Goal: Information Seeking & Learning: Learn about a topic

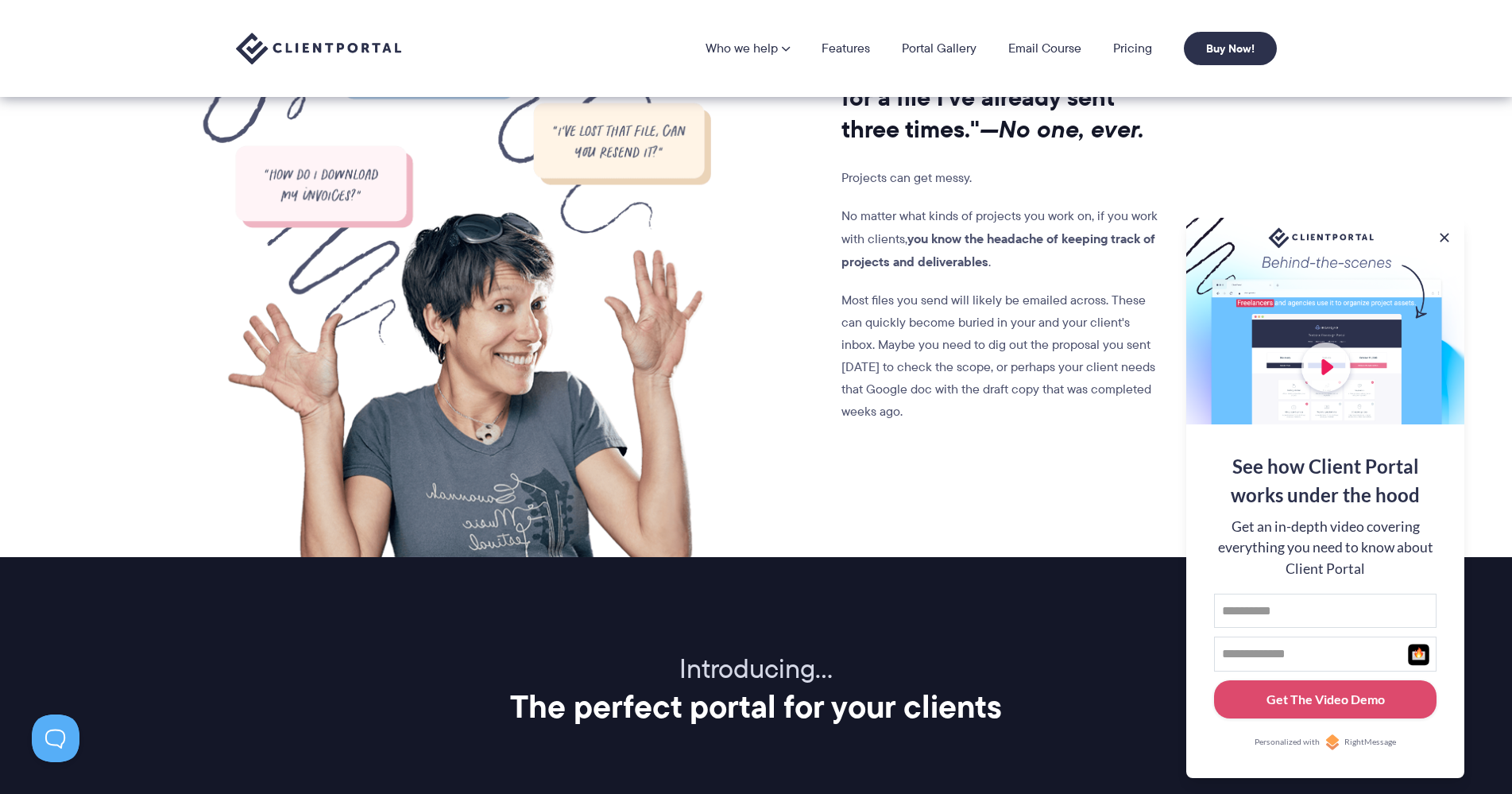
scroll to position [1352, 0]
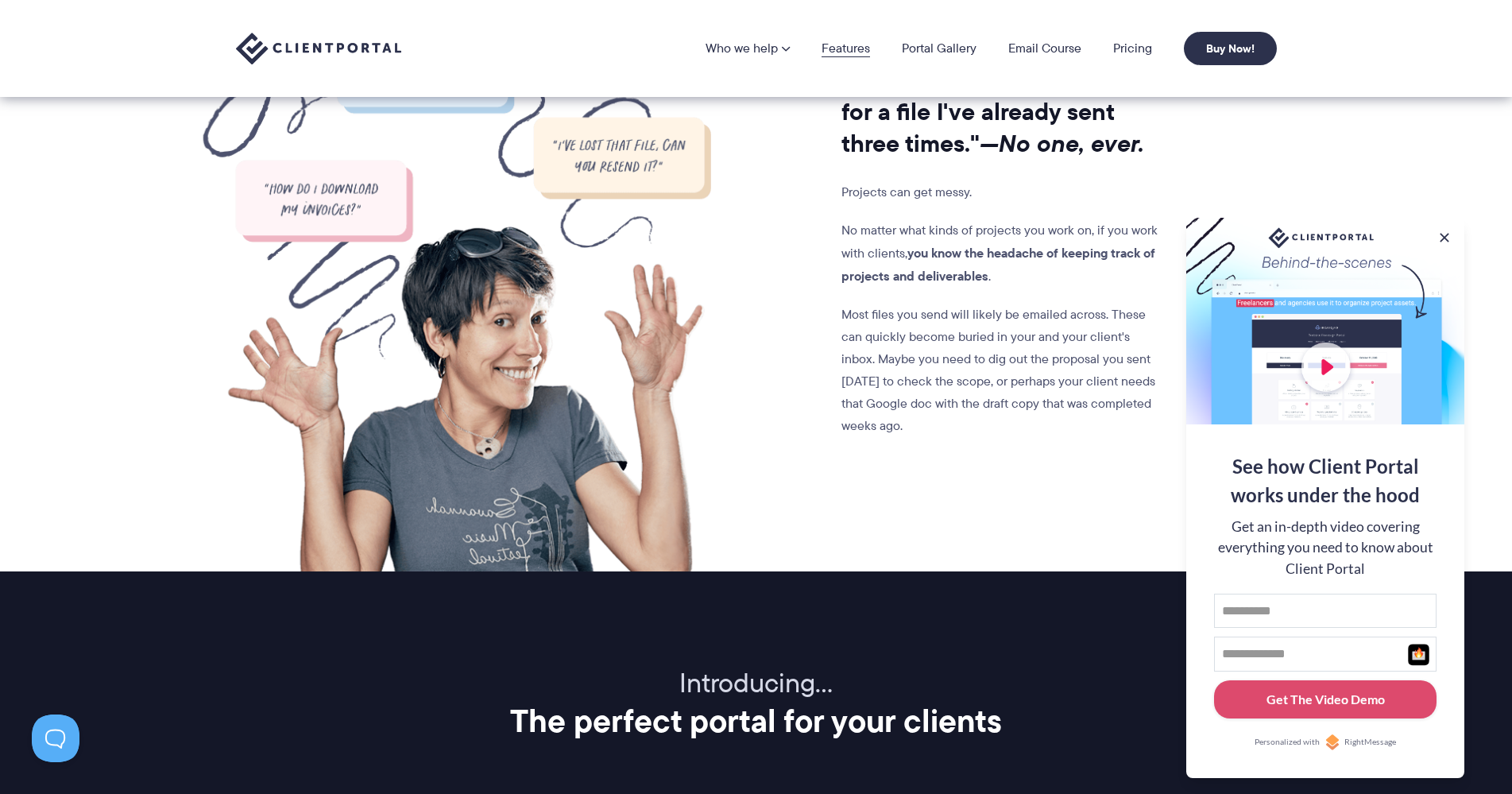
click at [845, 47] on link "Features" at bounding box center [846, 48] width 48 height 13
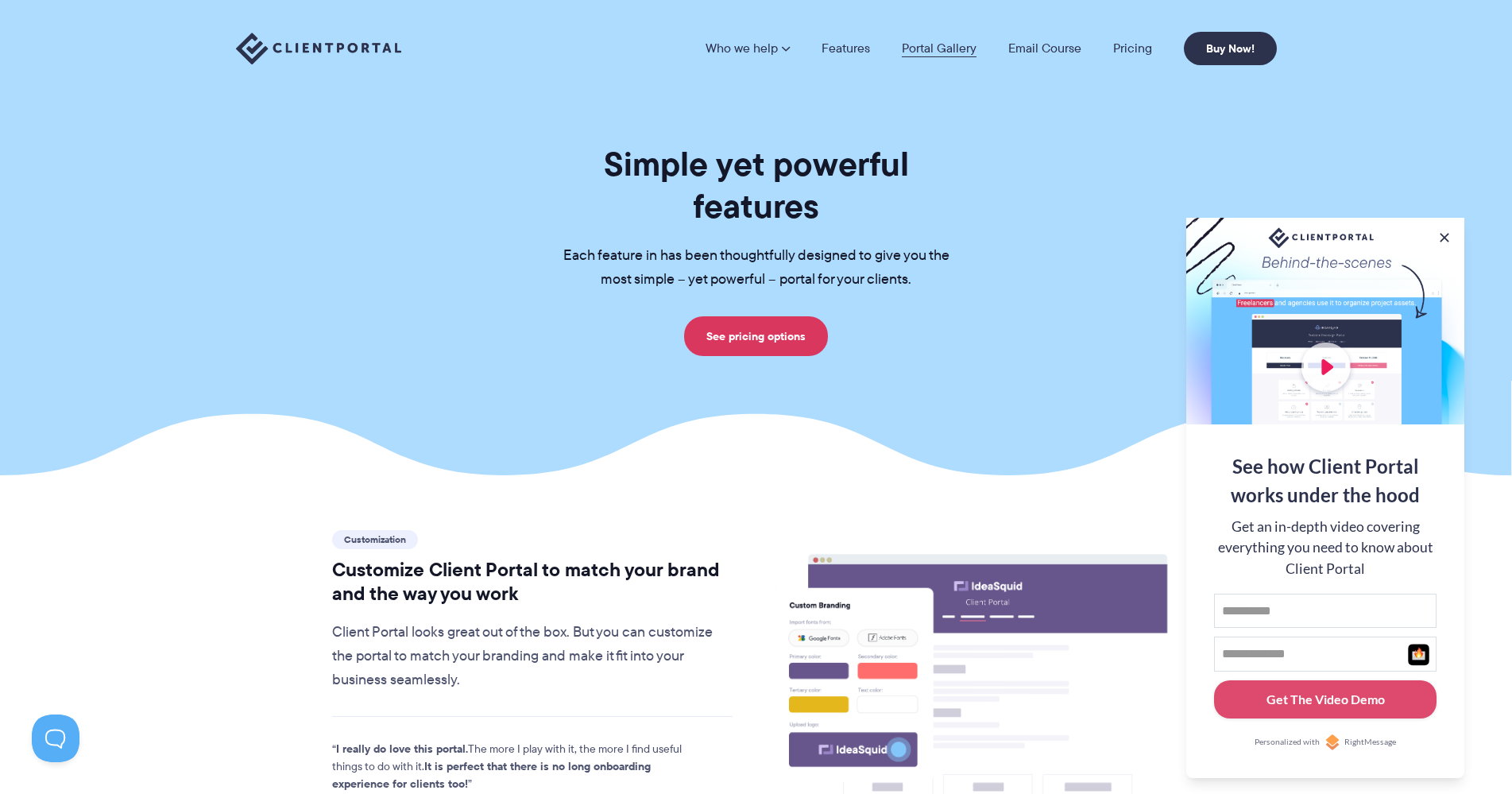
click at [945, 47] on link "Portal Gallery" at bounding box center [940, 48] width 74 height 13
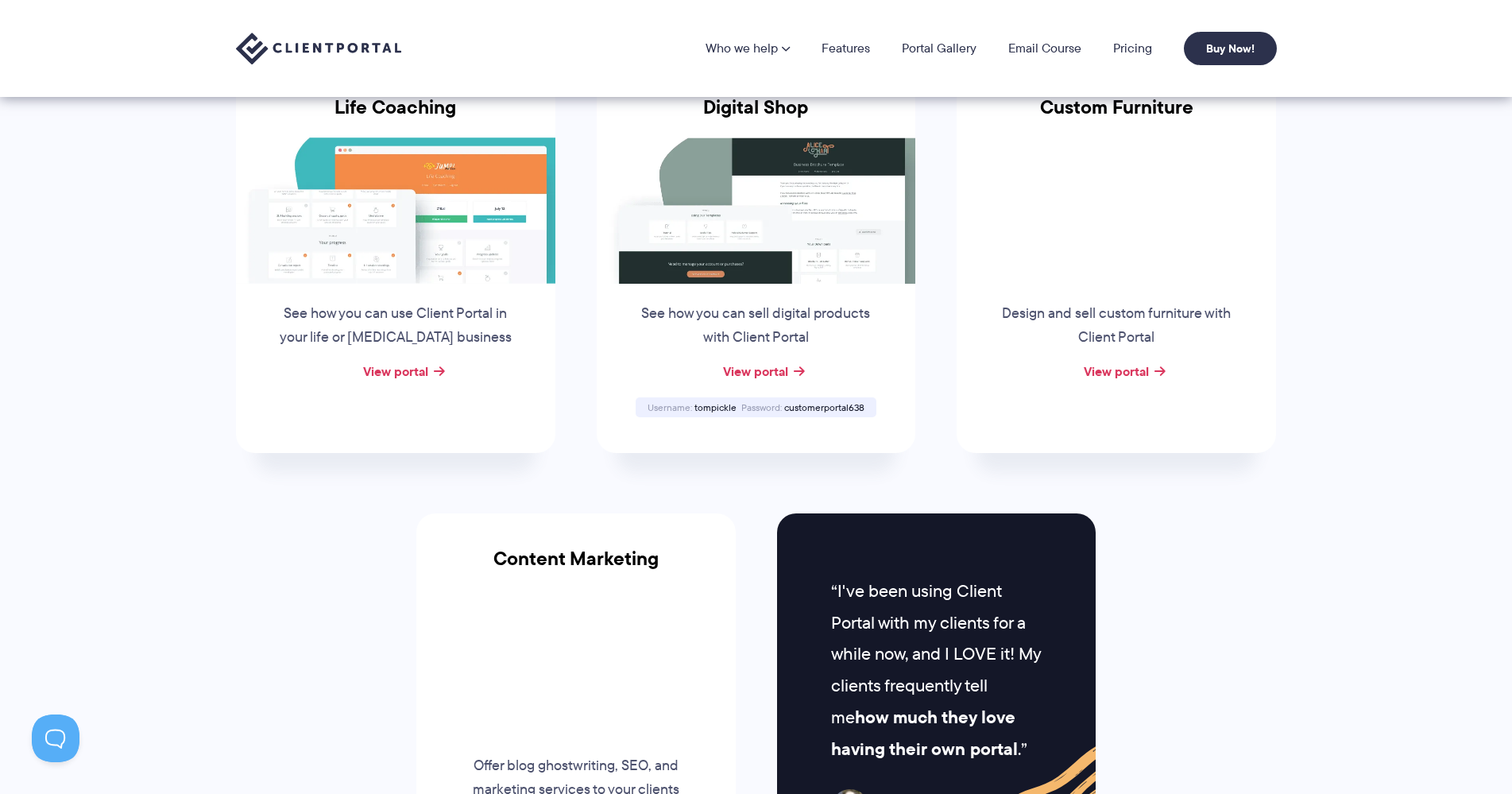
scroll to position [1193, 0]
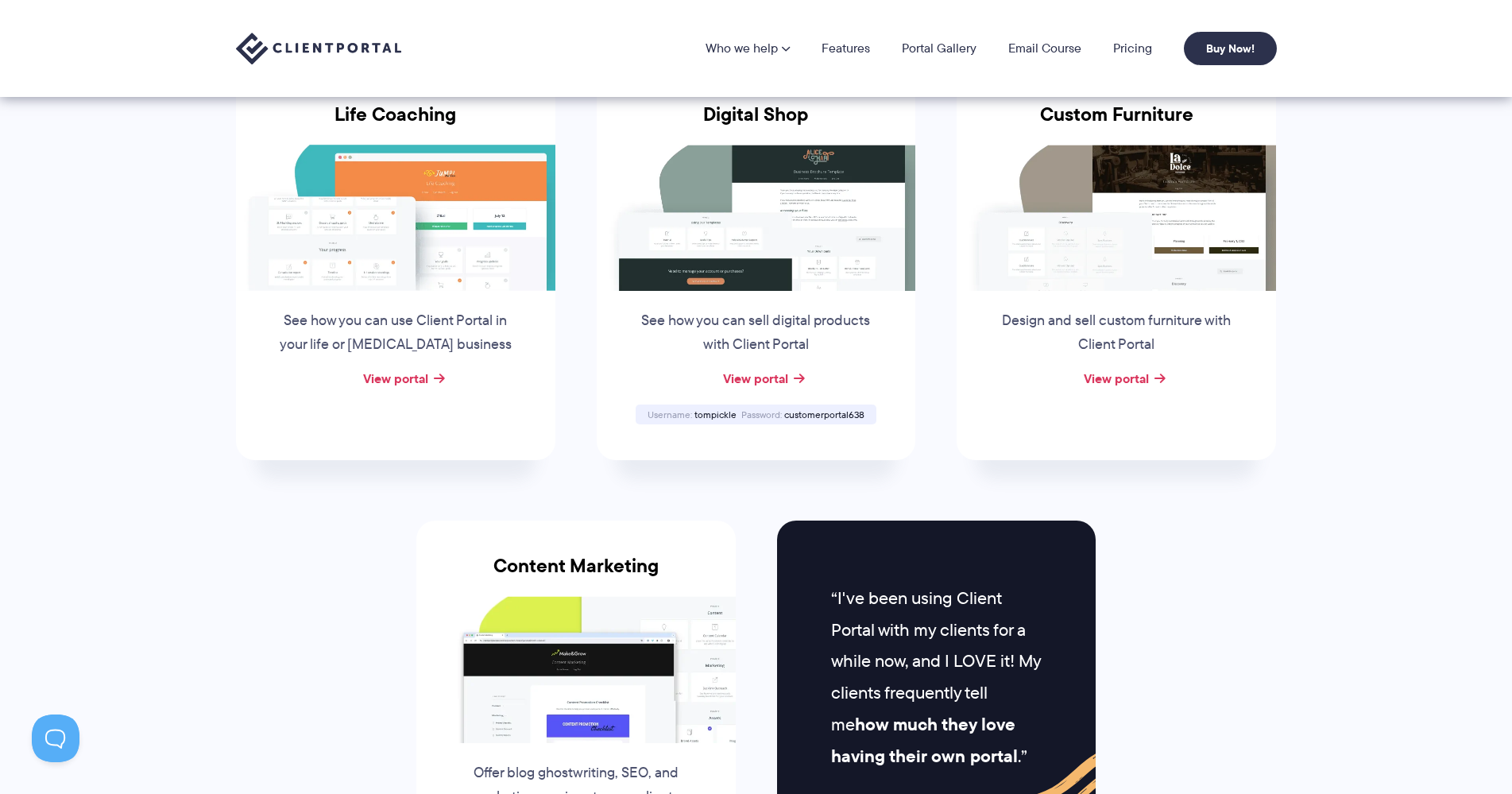
click at [443, 208] on img at bounding box center [396, 218] width 320 height 146
click at [409, 379] on link "View portal" at bounding box center [396, 378] width 65 height 20
